Goal: Obtain resource: Obtain resource

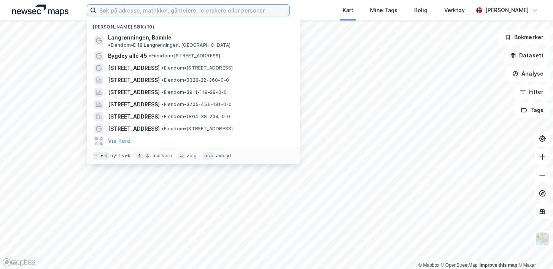
click at [181, 10] on input at bounding box center [192, 10] width 193 height 11
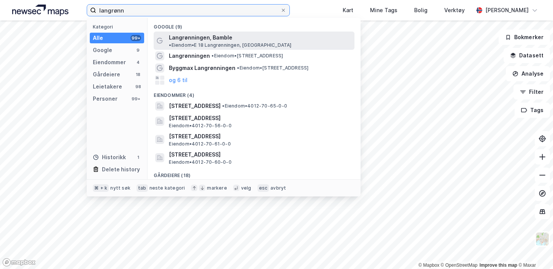
type input "langrønn"
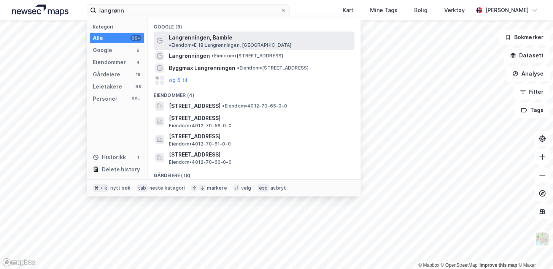
click at [199, 40] on span "Langrønningen, Bamble" at bounding box center [200, 37] width 63 height 9
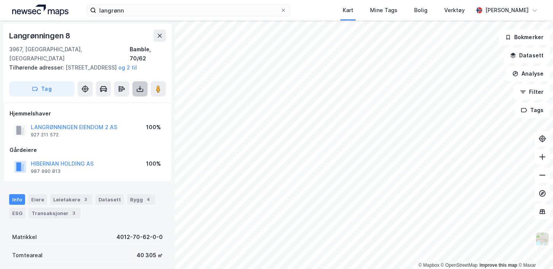
click at [139, 83] on button at bounding box center [139, 88] width 15 height 15
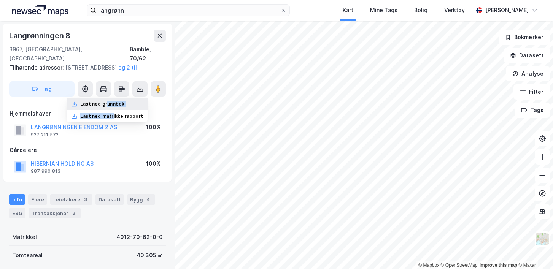
drag, startPoint x: 115, startPoint y: 115, endPoint x: 111, endPoint y: 105, distance: 11.1
click at [111, 105] on div "Last ned grunnbok Last ned matrikkelrapport" at bounding box center [107, 110] width 81 height 24
click at [103, 103] on div "Last ned grunnbok" at bounding box center [102, 104] width 44 height 6
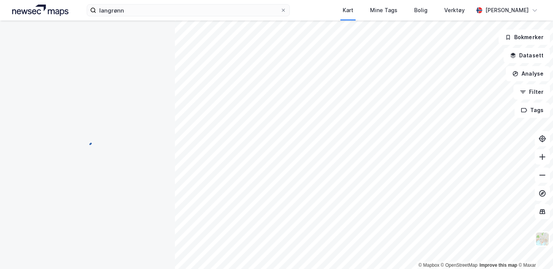
scroll to position [1, 0]
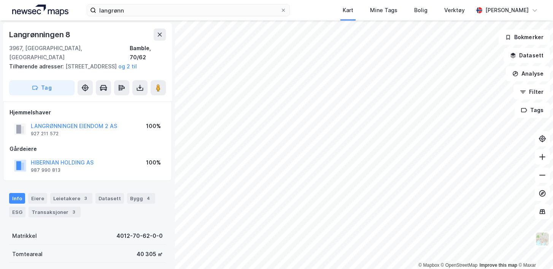
scroll to position [1, 0]
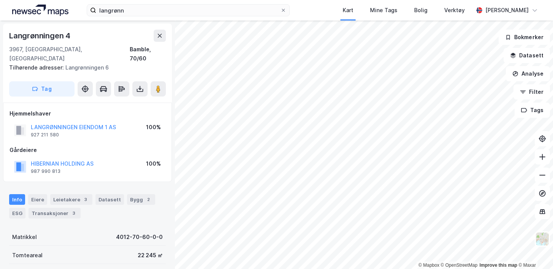
scroll to position [1, 0]
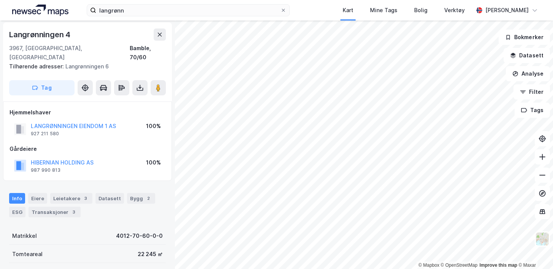
scroll to position [1, 0]
